Goal: Transaction & Acquisition: Purchase product/service

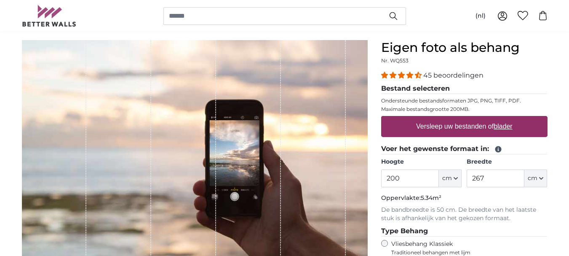
scroll to position [84, 0]
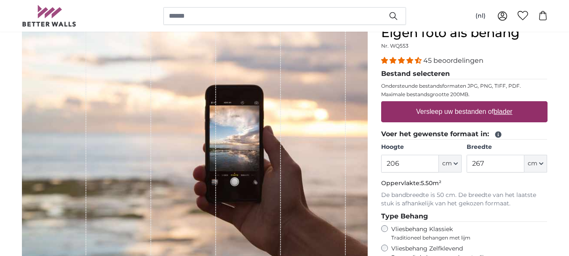
type input "206"
click at [491, 159] on input "267" at bounding box center [496, 164] width 58 height 18
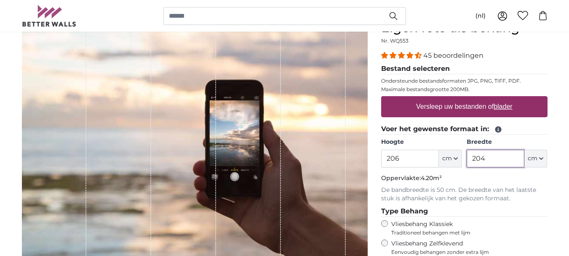
scroll to position [84, 0]
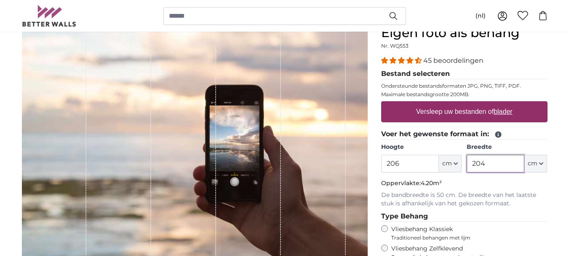
type input "204"
click at [456, 111] on label "Versleep uw bestanden of blader" at bounding box center [464, 111] width 103 height 17
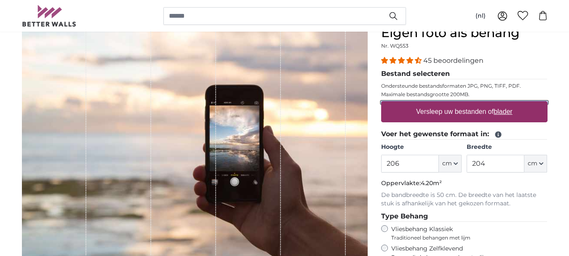
click at [456, 104] on input "Versleep uw bestanden of blader" at bounding box center [464, 102] width 166 height 3
type input "**********"
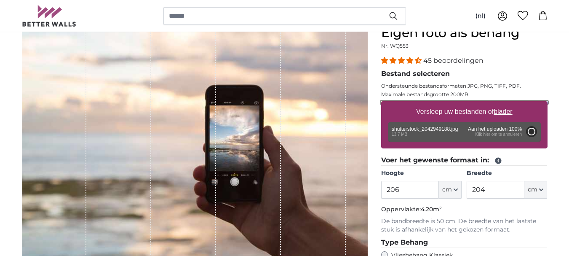
type input "200"
type input "300"
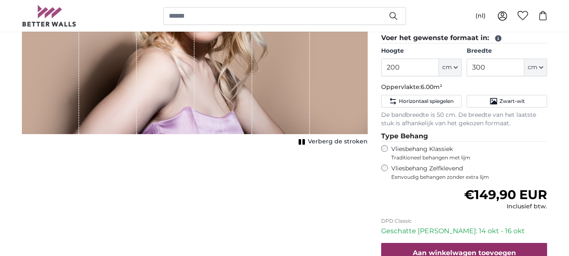
scroll to position [211, 0]
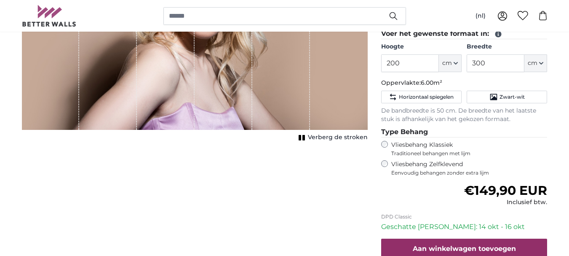
click at [345, 137] on span "Verberg de stroken" at bounding box center [338, 137] width 60 height 8
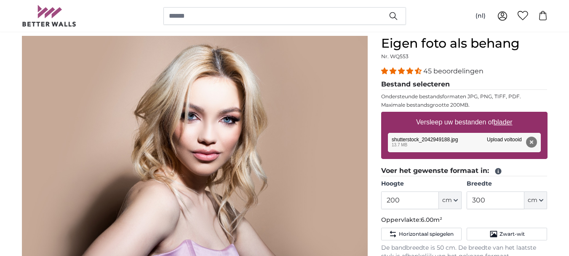
scroll to position [42, 0]
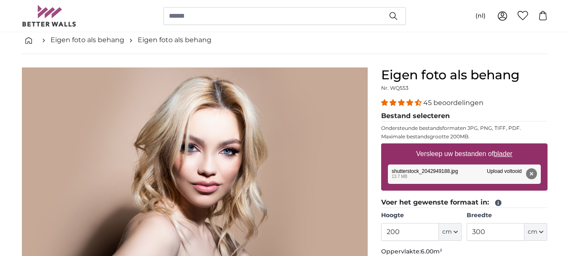
click at [272, 138] on img "1 of 1" at bounding box center [195, 182] width 346 height 231
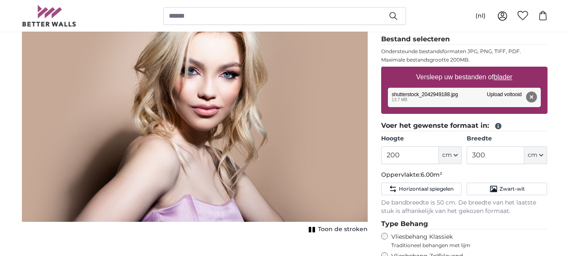
scroll to position [126, 0]
